Goal: Information Seeking & Learning: Learn about a topic

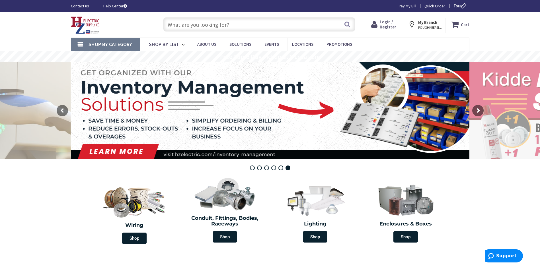
click at [80, 42] on link "Shop By Category" at bounding box center [105, 44] width 69 height 13
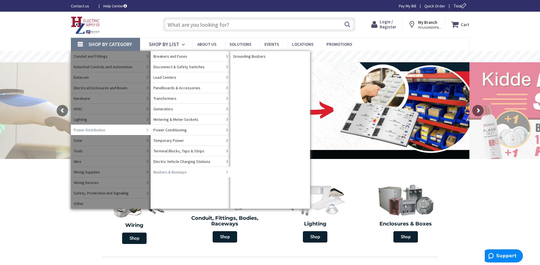
click at [221, 172] on link "Busbars & Busways" at bounding box center [191, 172] width 80 height 11
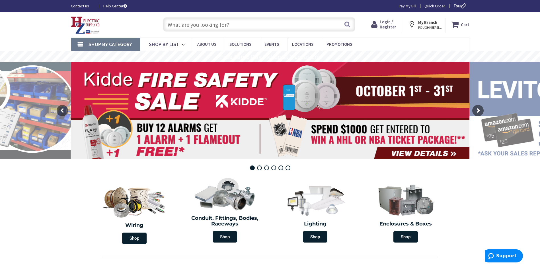
click at [96, 41] on link "Shop By Category" at bounding box center [105, 44] width 69 height 13
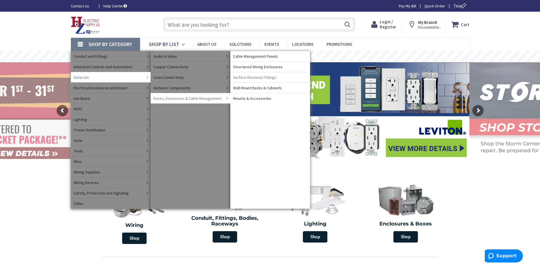
click at [254, 78] on span "Surface Raceway Fittings" at bounding box center [254, 78] width 43 height 6
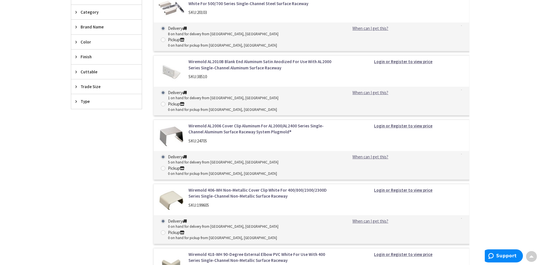
scroll to position [142, 0]
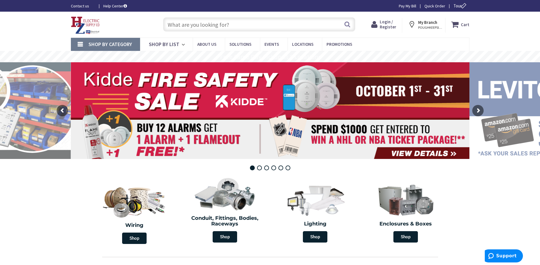
click at [83, 40] on link "Shop By Category" at bounding box center [105, 44] width 69 height 13
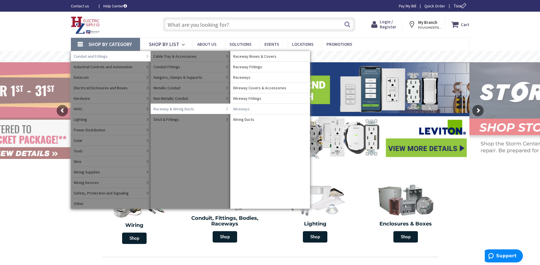
click at [244, 108] on span "Wireways" at bounding box center [241, 109] width 17 height 6
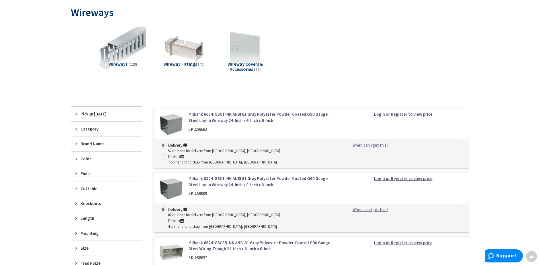
scroll to position [19, 0]
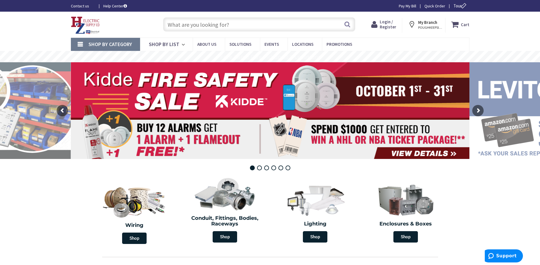
click at [83, 44] on link "Shop By Category" at bounding box center [105, 44] width 69 height 13
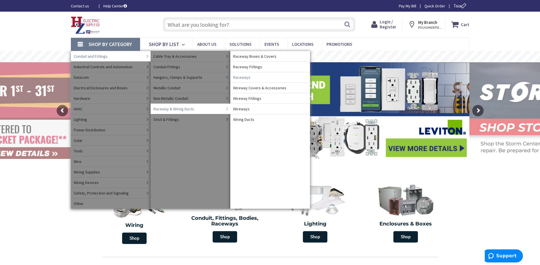
click at [243, 76] on span "Raceways" at bounding box center [241, 78] width 17 height 6
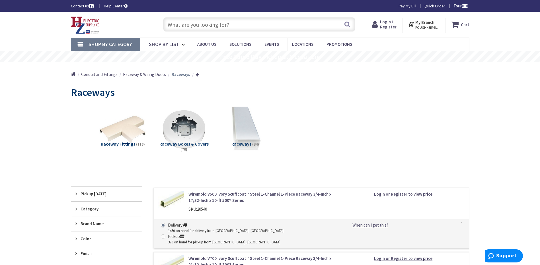
click at [98, 43] on span "Shop By Category" at bounding box center [111, 44] width 44 height 7
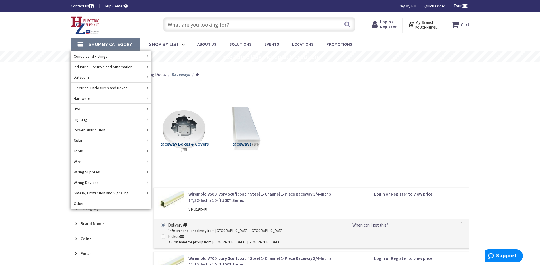
click at [39, 36] on div "Skip to Content Toggle Nav Search Cart My Cart Close" at bounding box center [270, 25] width 540 height 26
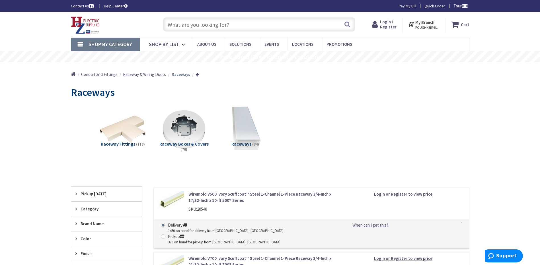
click at [209, 22] on input "text" at bounding box center [259, 24] width 192 height 14
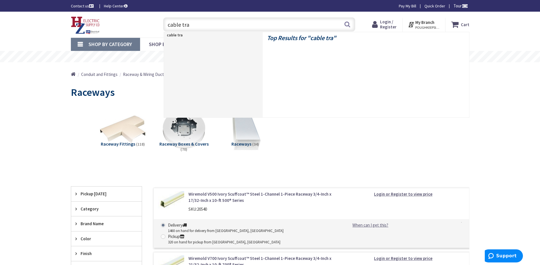
type input "cable tray"
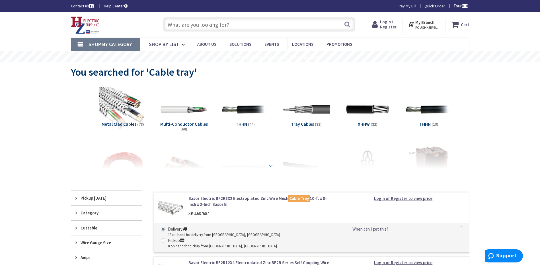
click at [270, 166] on strong at bounding box center [270, 166] width 7 height 6
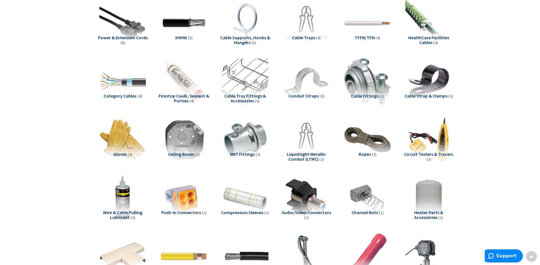
scroll to position [199, 0]
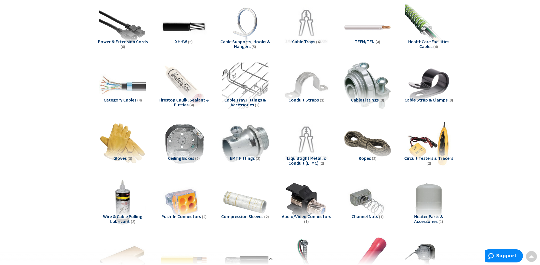
click at [249, 99] on span "Cable Tray Fittings & Accessories" at bounding box center [245, 102] width 42 height 11
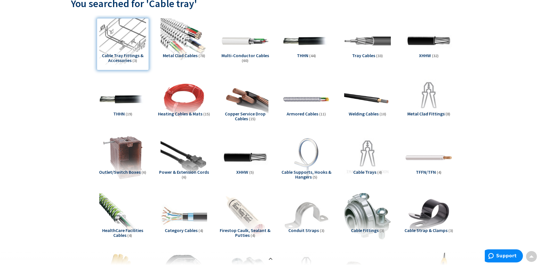
scroll to position [0, 0]
